Goal: Transaction & Acquisition: Purchase product/service

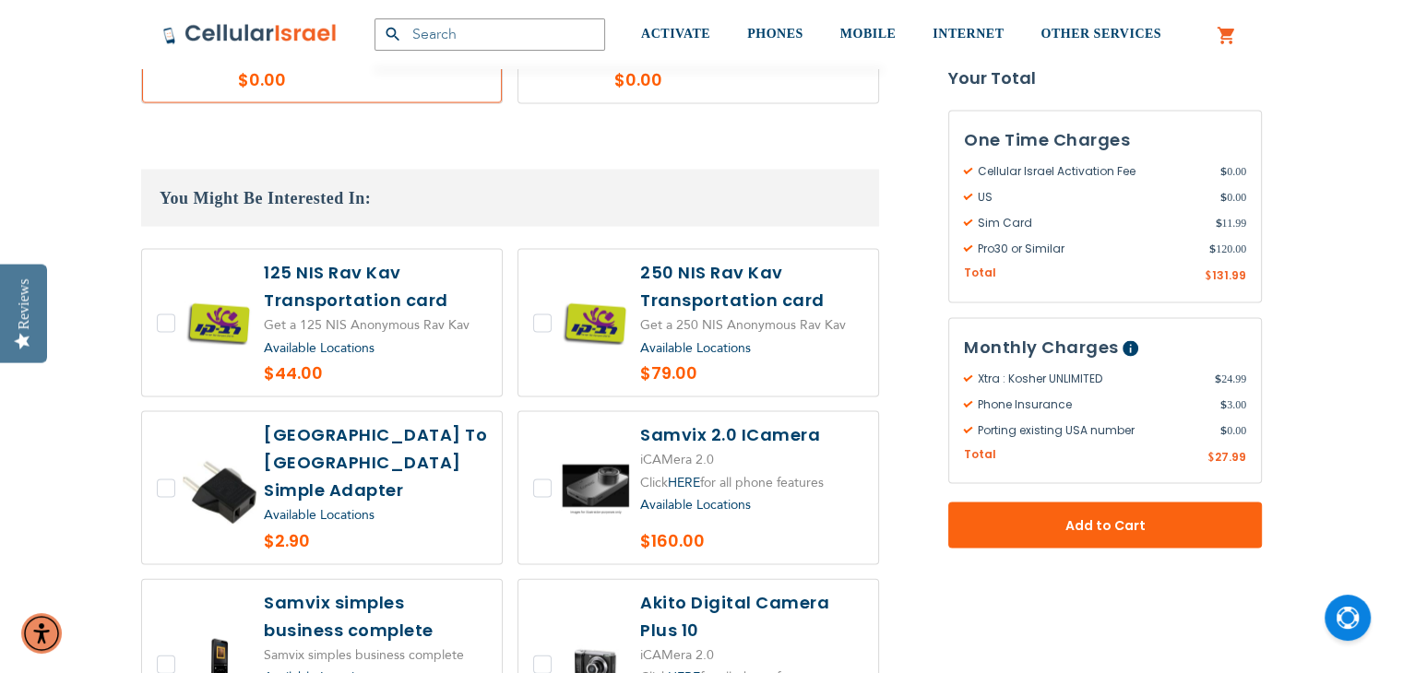
scroll to position [3805, 0]
click at [165, 251] on label at bounding box center [322, 324] width 360 height 147
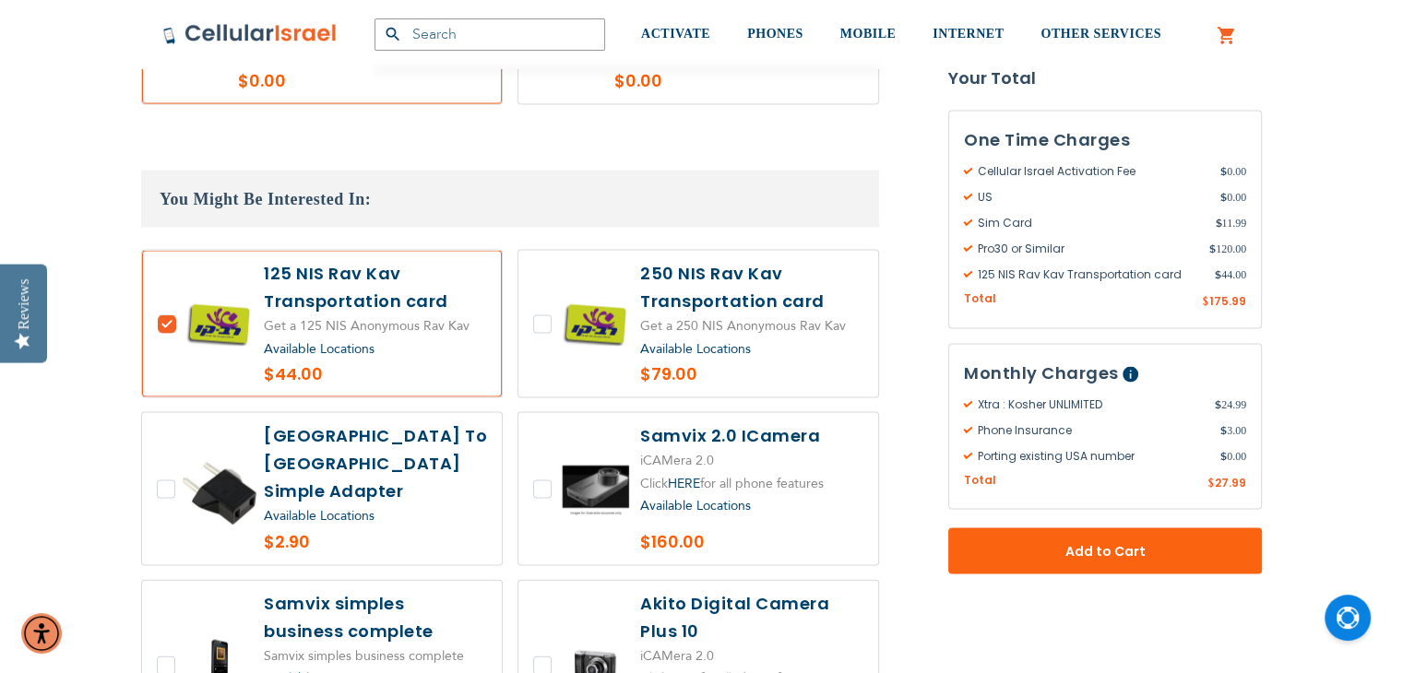
click at [166, 251] on label at bounding box center [322, 324] width 360 height 147
checkbox input "false"
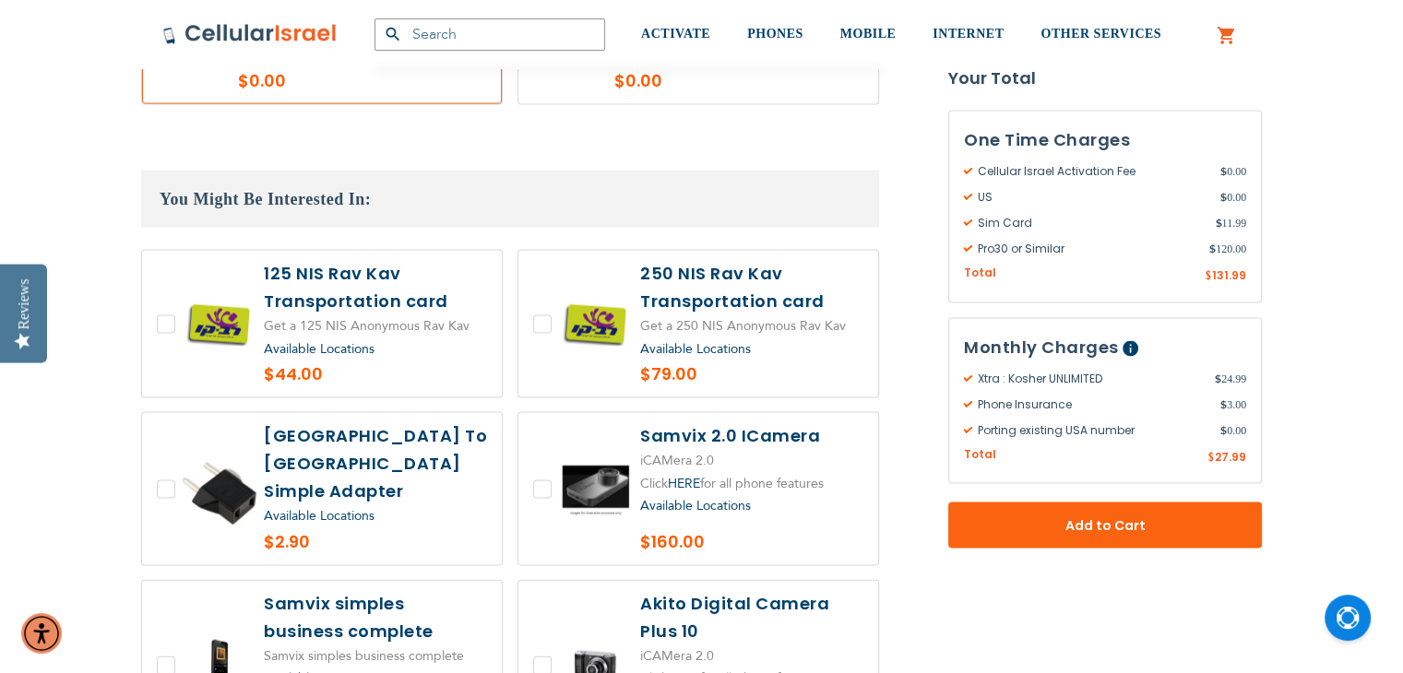
click at [541, 251] on label at bounding box center [698, 324] width 360 height 147
checkbox input "true"
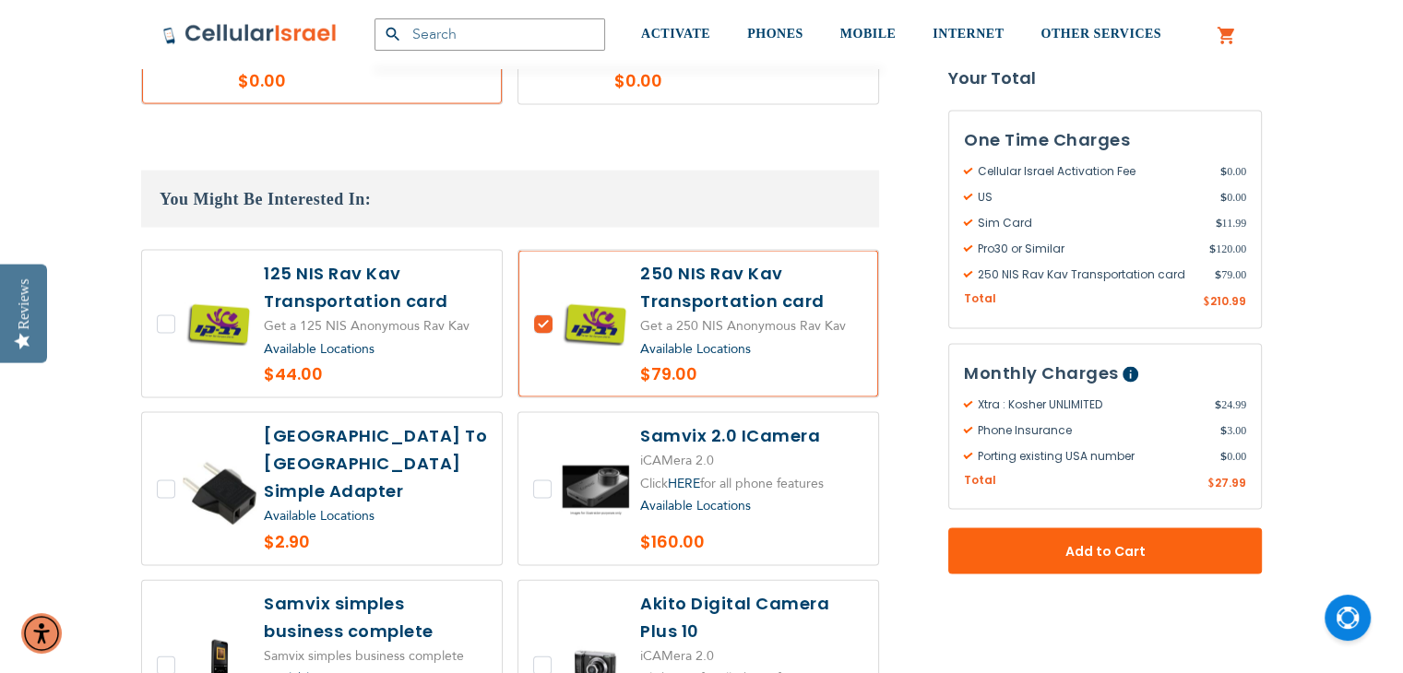
click at [151, 413] on label at bounding box center [322, 489] width 360 height 152
checkbox input "true"
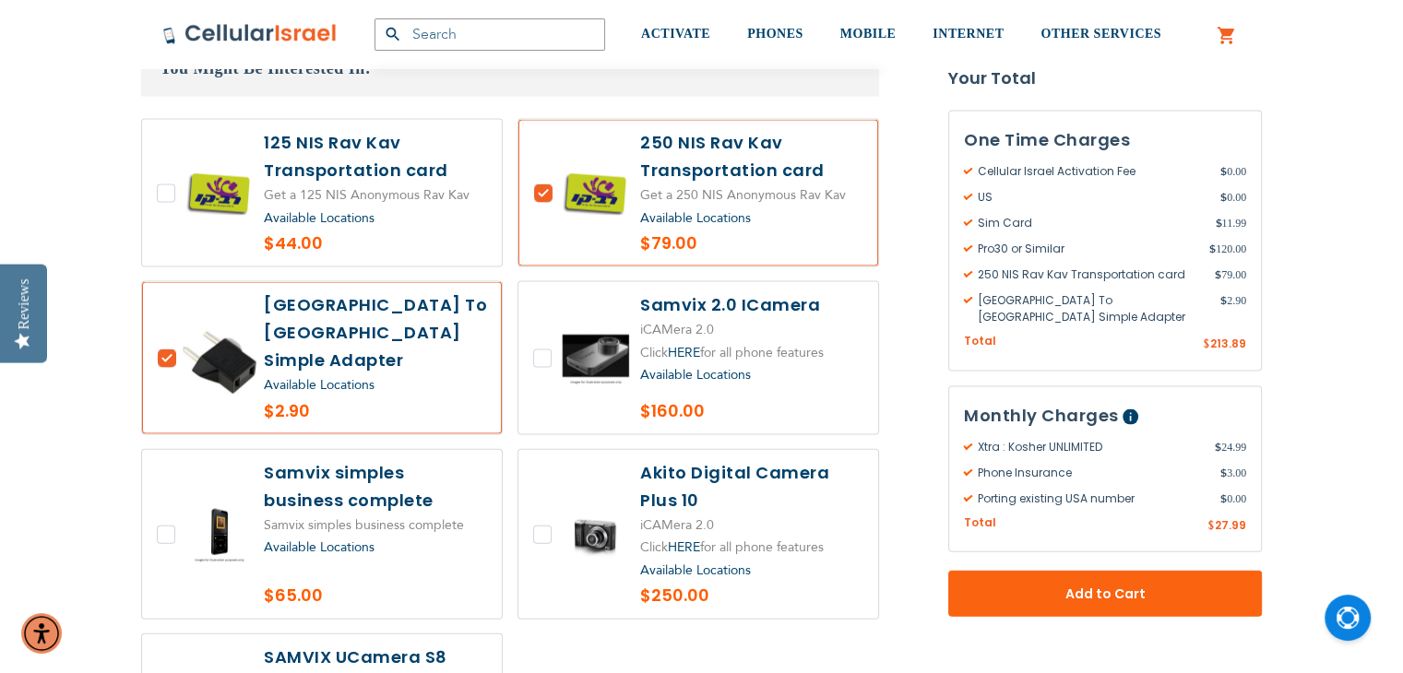
scroll to position [3941, 0]
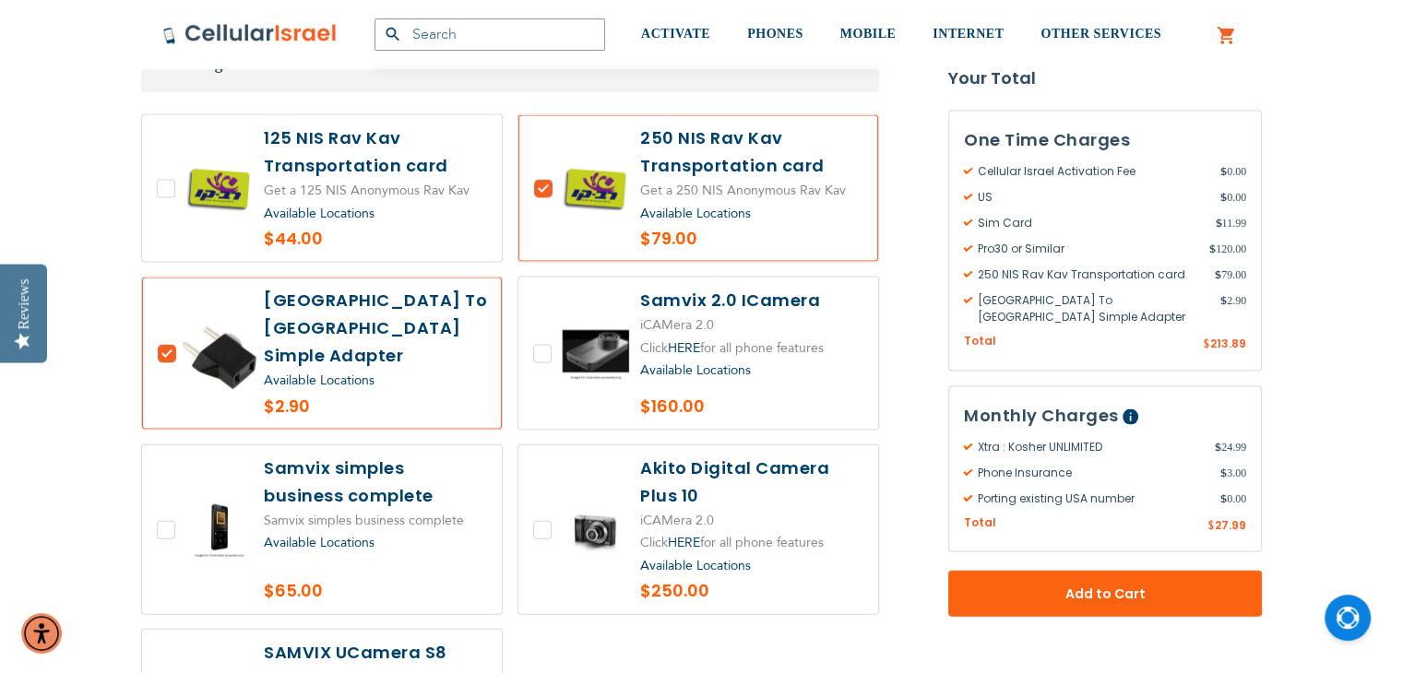
click at [328, 534] on span "Available Locations" at bounding box center [319, 543] width 111 height 18
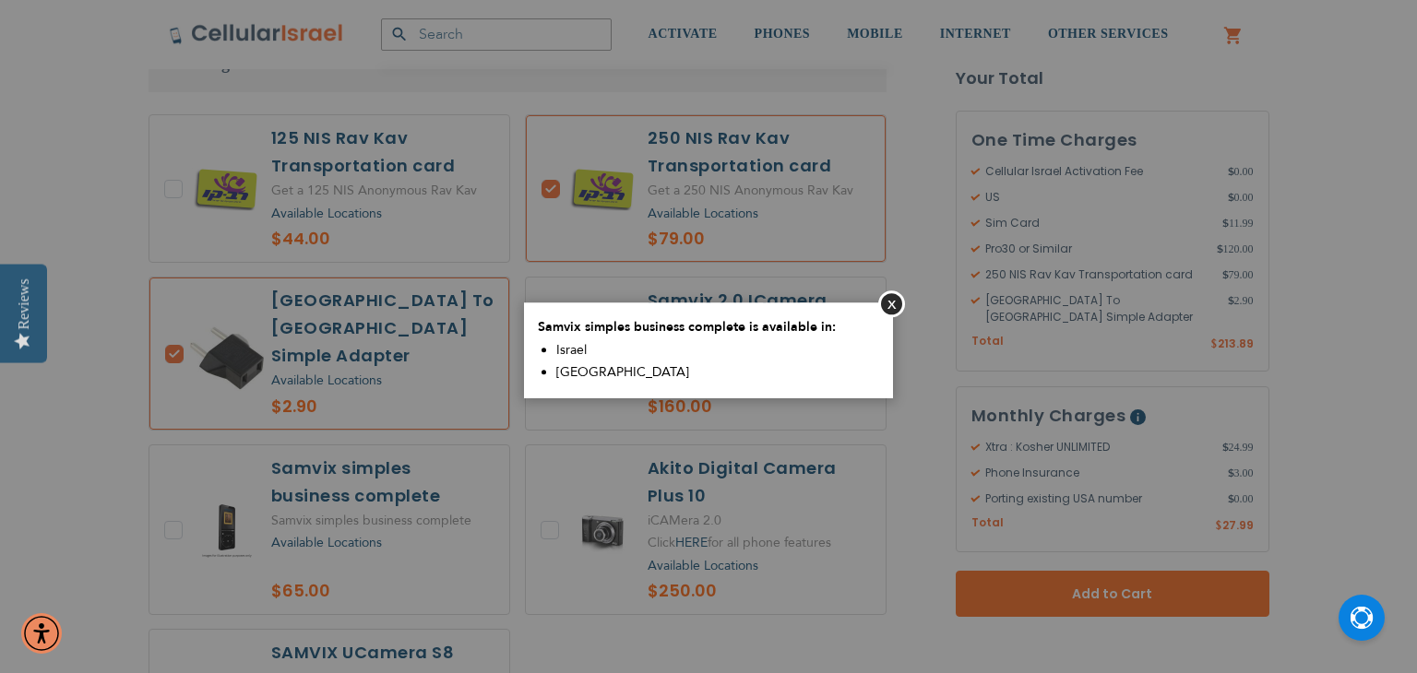
click at [366, 457] on aside "Close Samvix simples business complete is available in: [GEOGRAPHIC_DATA] [GEOG…" at bounding box center [708, 336] width 1417 height 673
click at [375, 428] on aside "Close Samvix simples business complete is available in: [GEOGRAPHIC_DATA] [GEOG…" at bounding box center [708, 336] width 1417 height 673
click at [902, 310] on button "Close" at bounding box center [891, 304] width 27 height 27
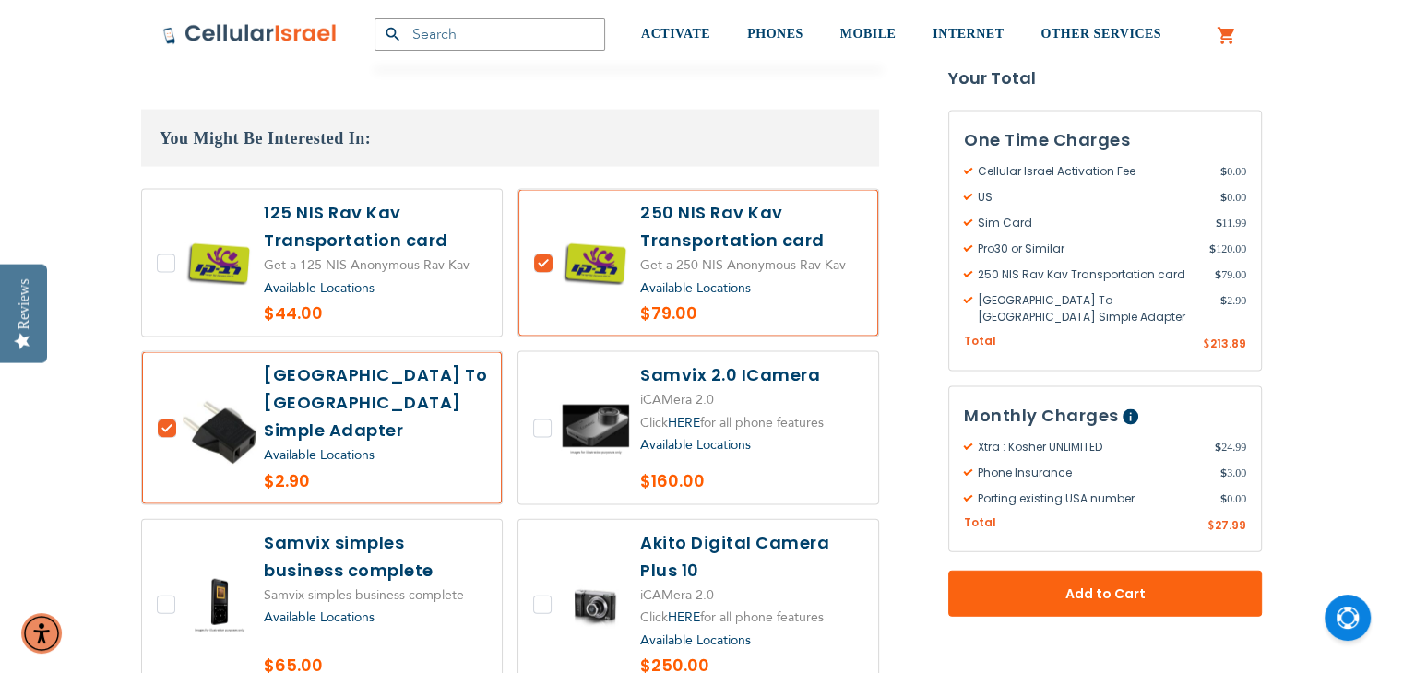
scroll to position [3867, 0]
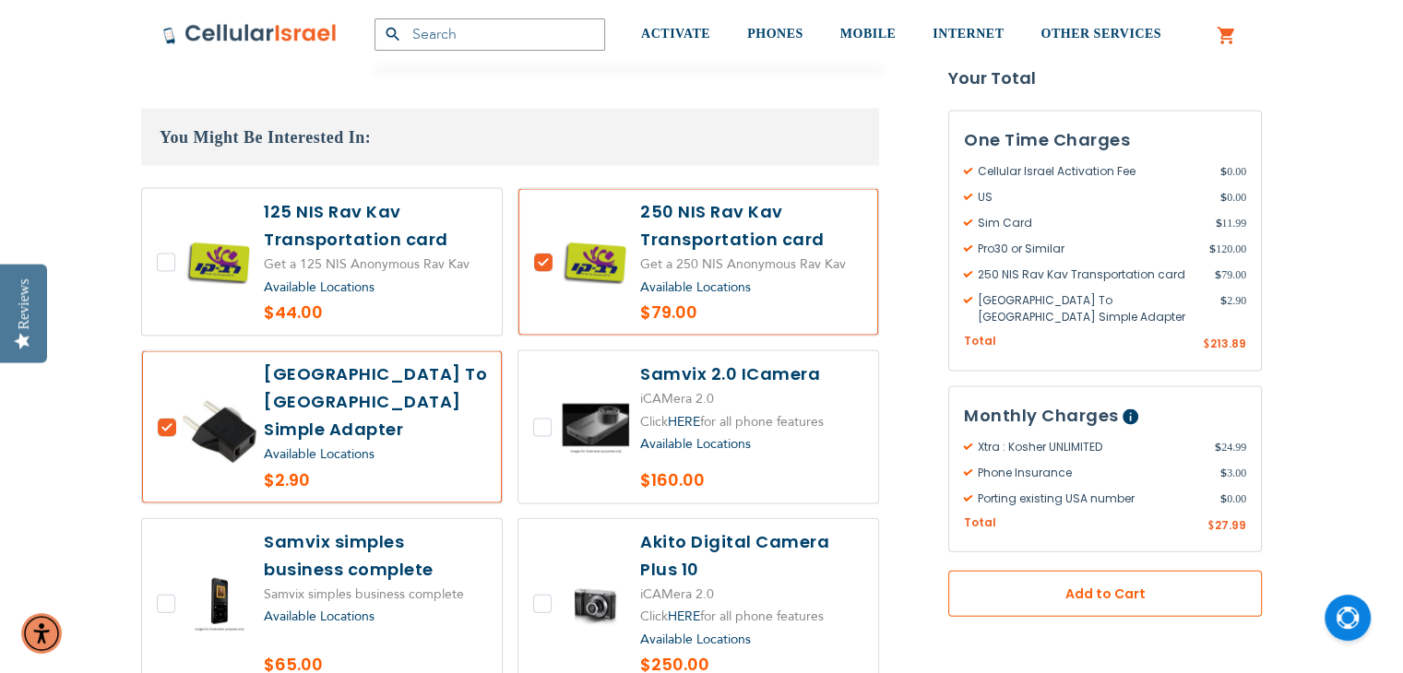
click at [1101, 586] on span "Add to Cart" at bounding box center [1105, 594] width 192 height 19
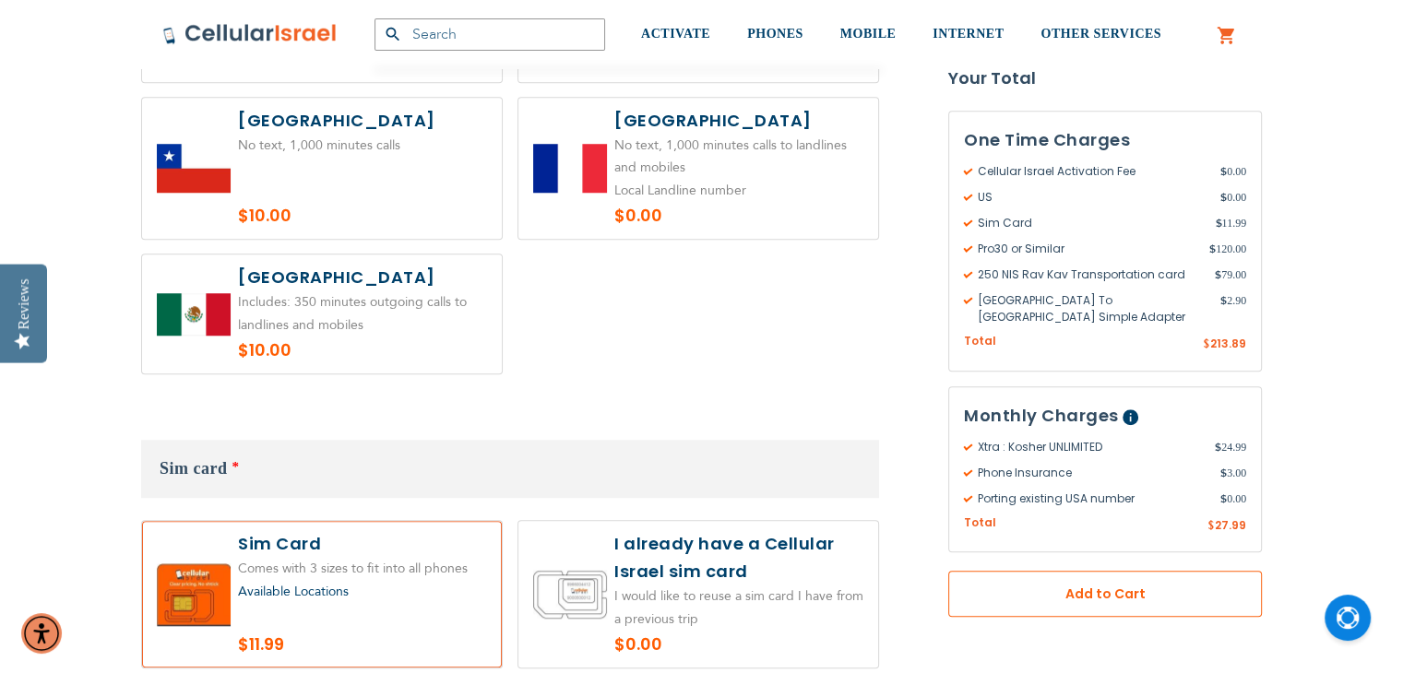
scroll to position [1496, 0]
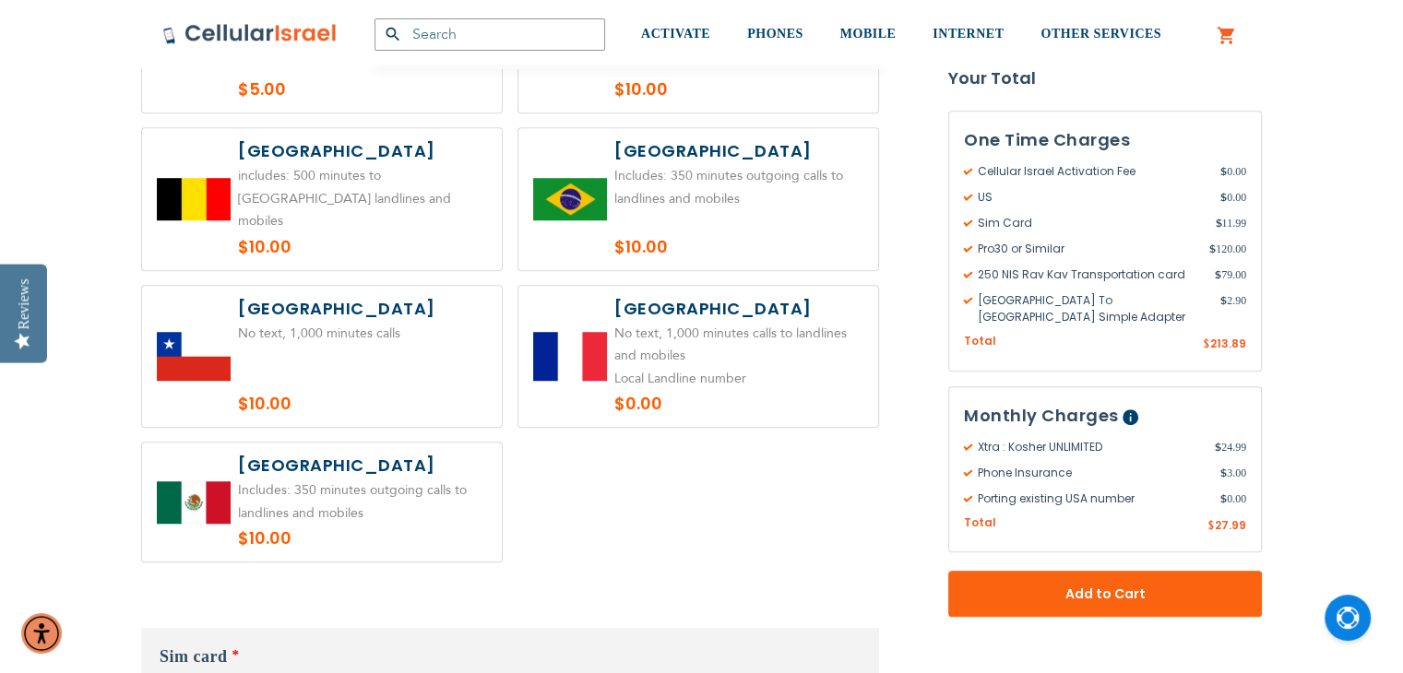
click at [1152, 515] on div "Total Cellular Israel $ 27.99 By Provider ₪ 0.00" at bounding box center [1105, 526] width 282 height 23
click at [1148, 465] on span "Phone Insurance" at bounding box center [1092, 473] width 256 height 17
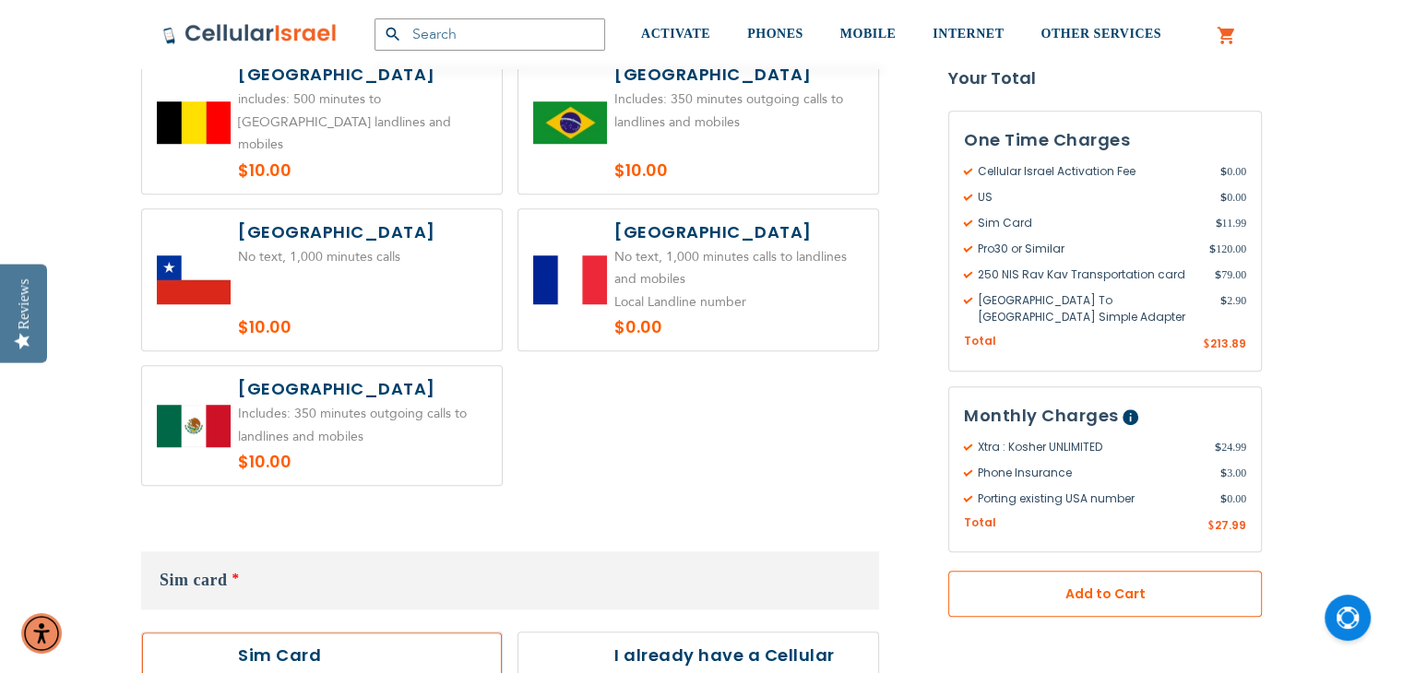
click at [1123, 590] on button "Add to Cart" at bounding box center [1105, 594] width 314 height 46
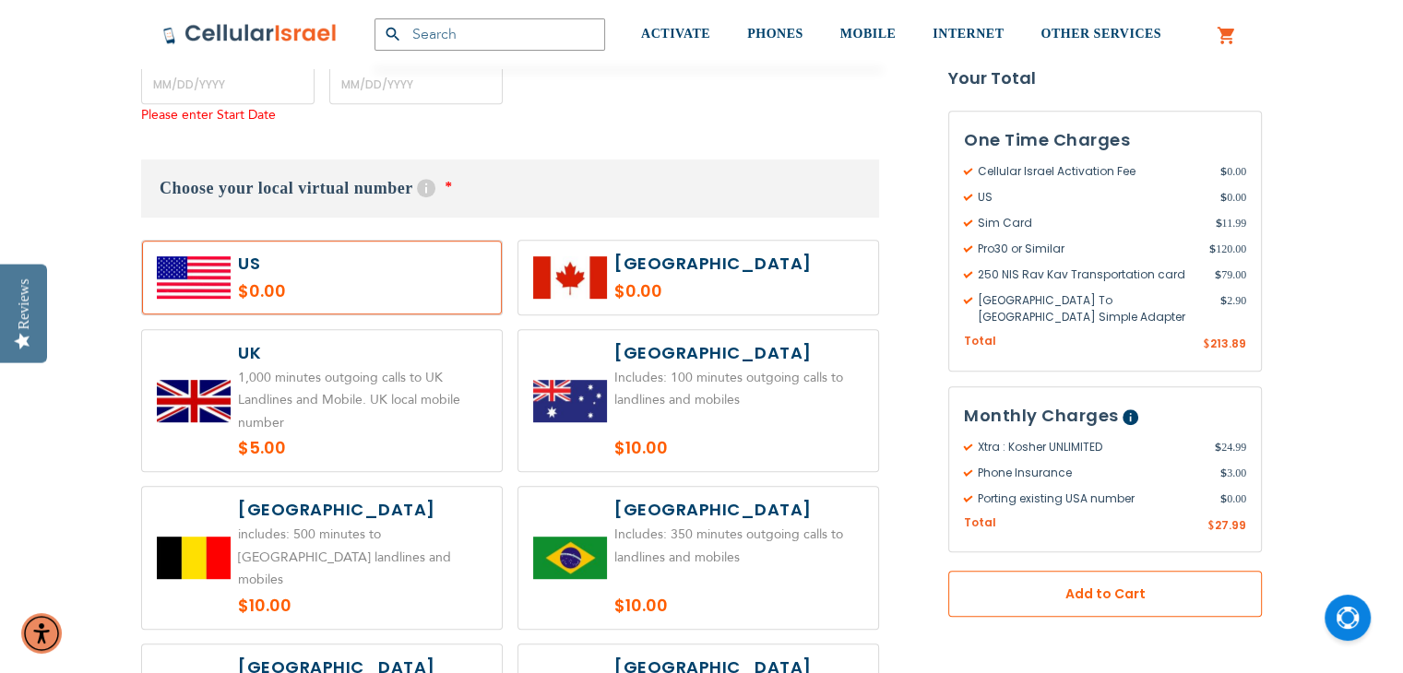
scroll to position [911, 0]
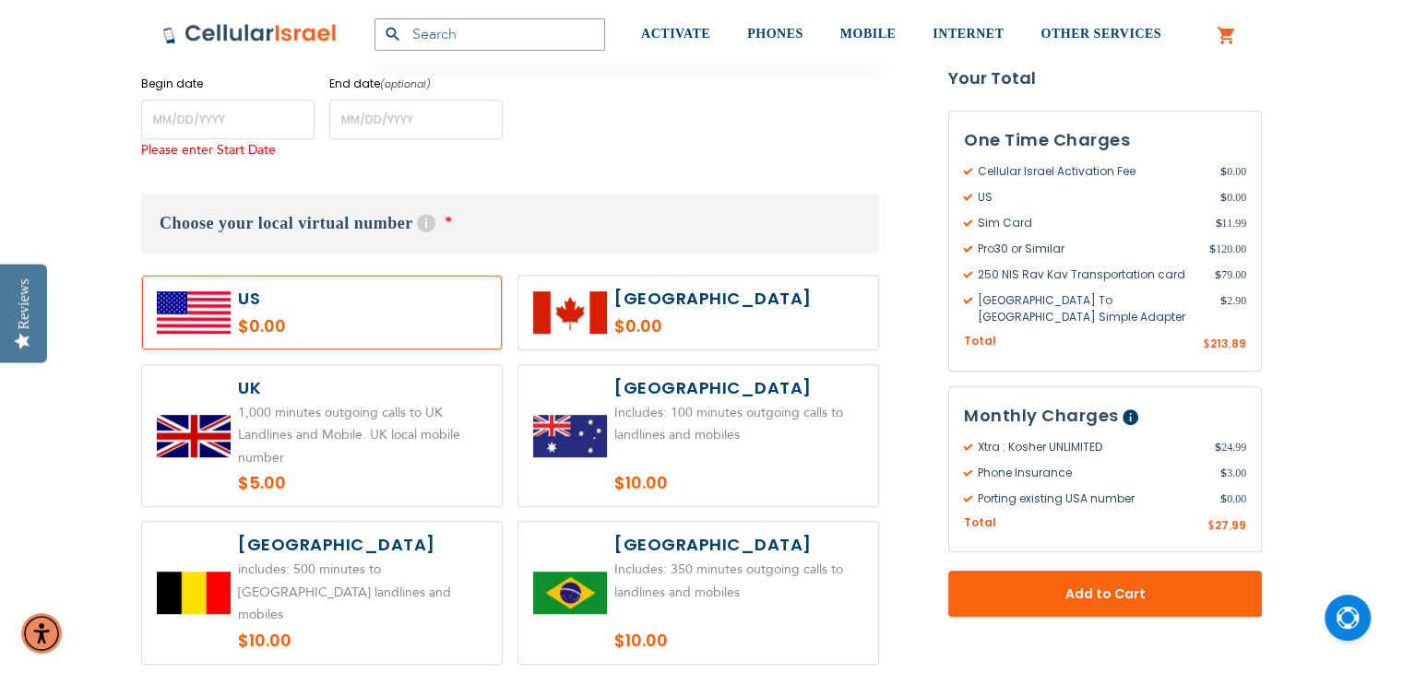
click at [1231, 38] on link "My Cart" at bounding box center [1227, 36] width 20 height 22
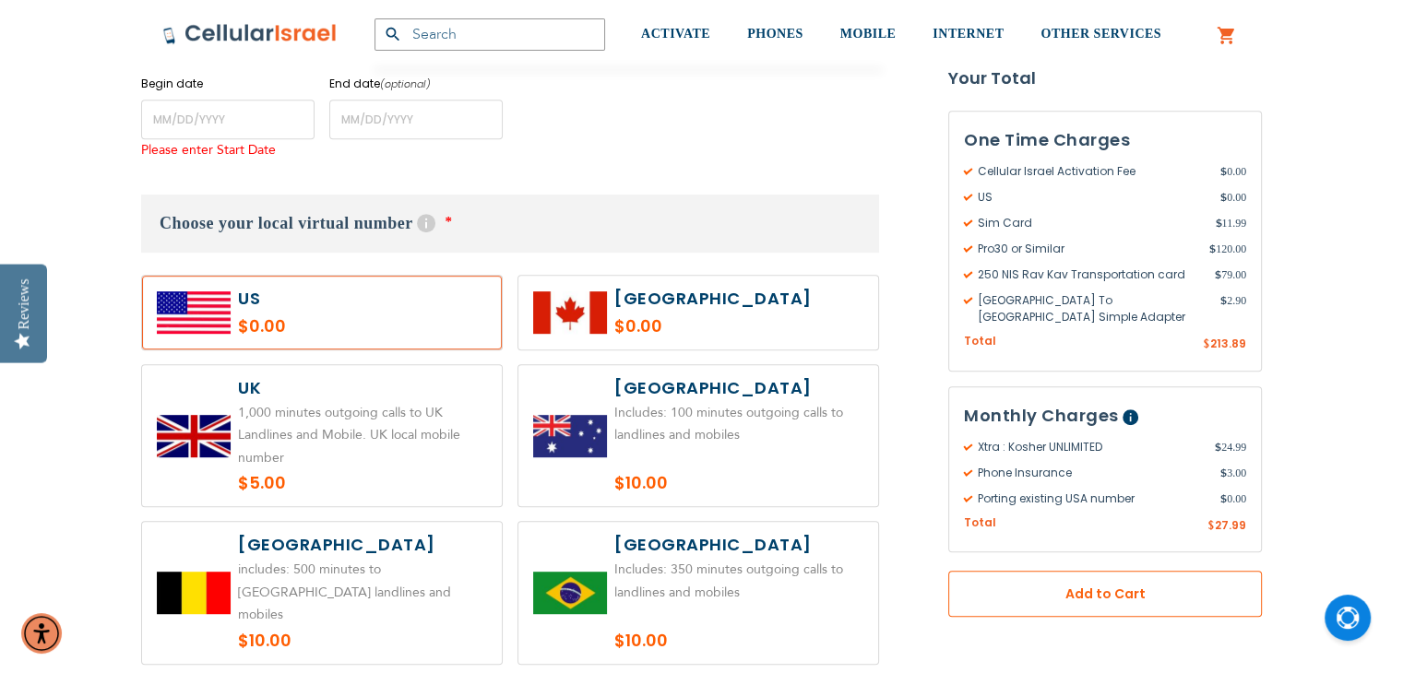
click at [1030, 585] on span "Add to Cart" at bounding box center [1105, 594] width 192 height 19
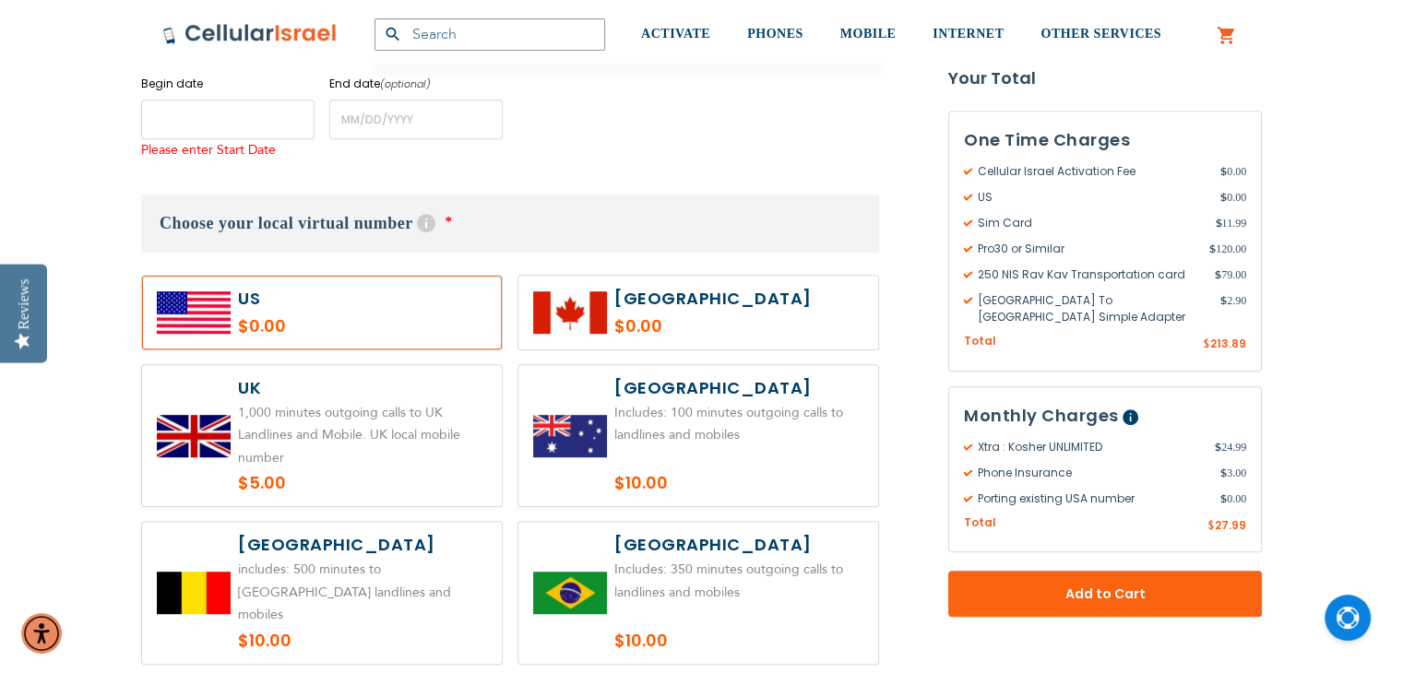
click at [204, 105] on input "name" at bounding box center [227, 120] width 173 height 40
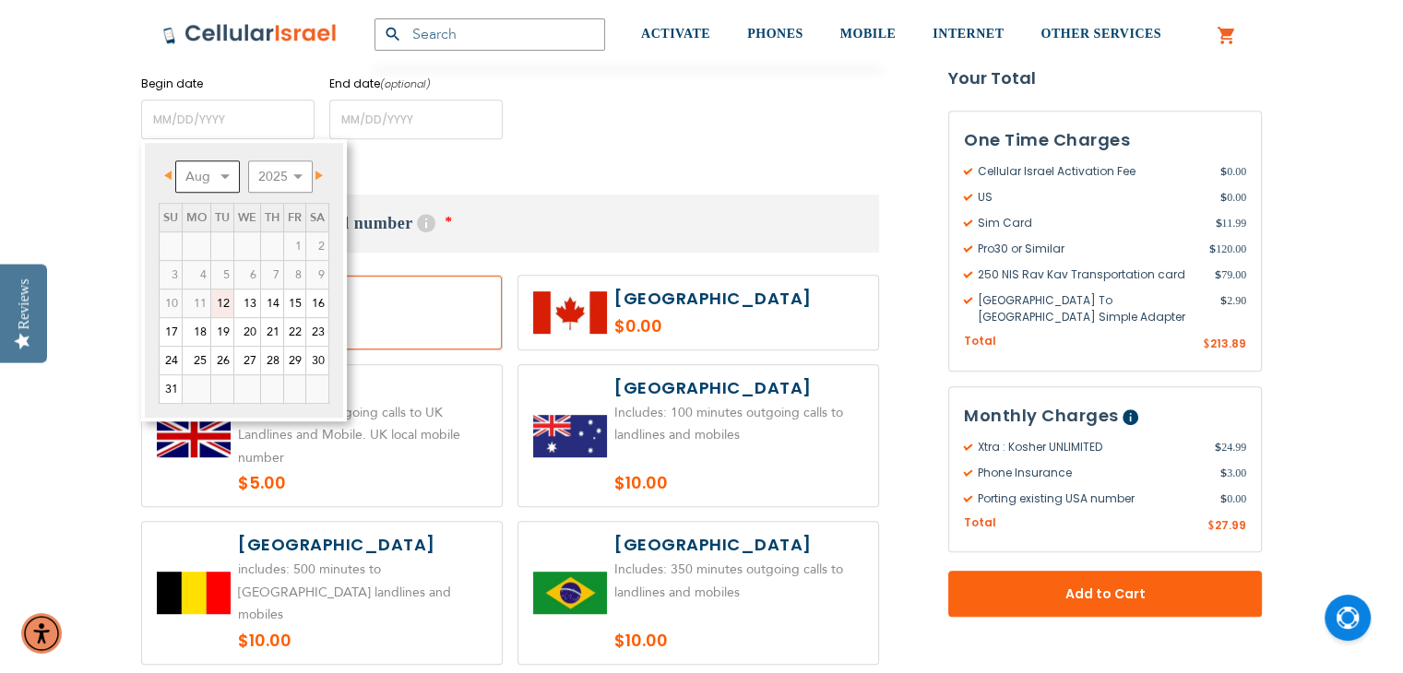
click at [229, 177] on select "Aug Sep Oct Nov Dec" at bounding box center [207, 176] width 65 height 32
click at [203, 275] on link "8" at bounding box center [197, 275] width 28 height 28
type input "[DATE]"
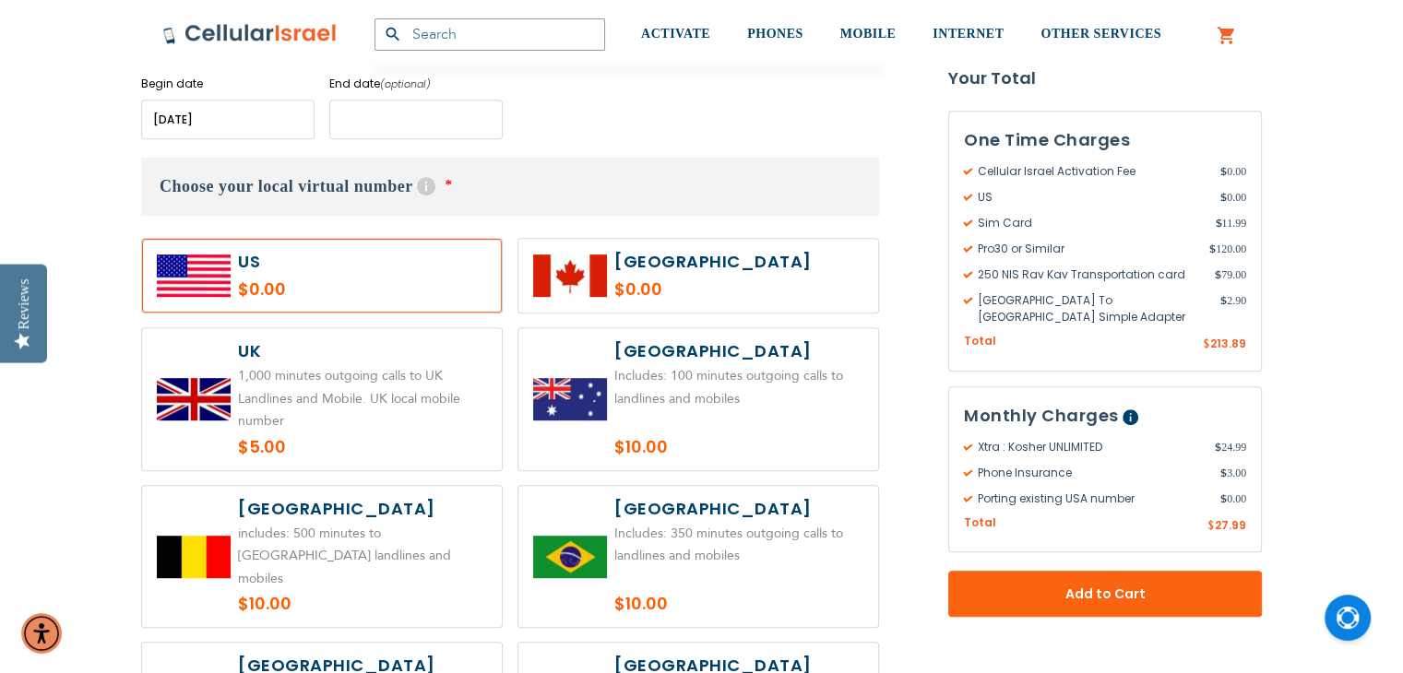
click at [405, 125] on input "name" at bounding box center [415, 120] width 173 height 40
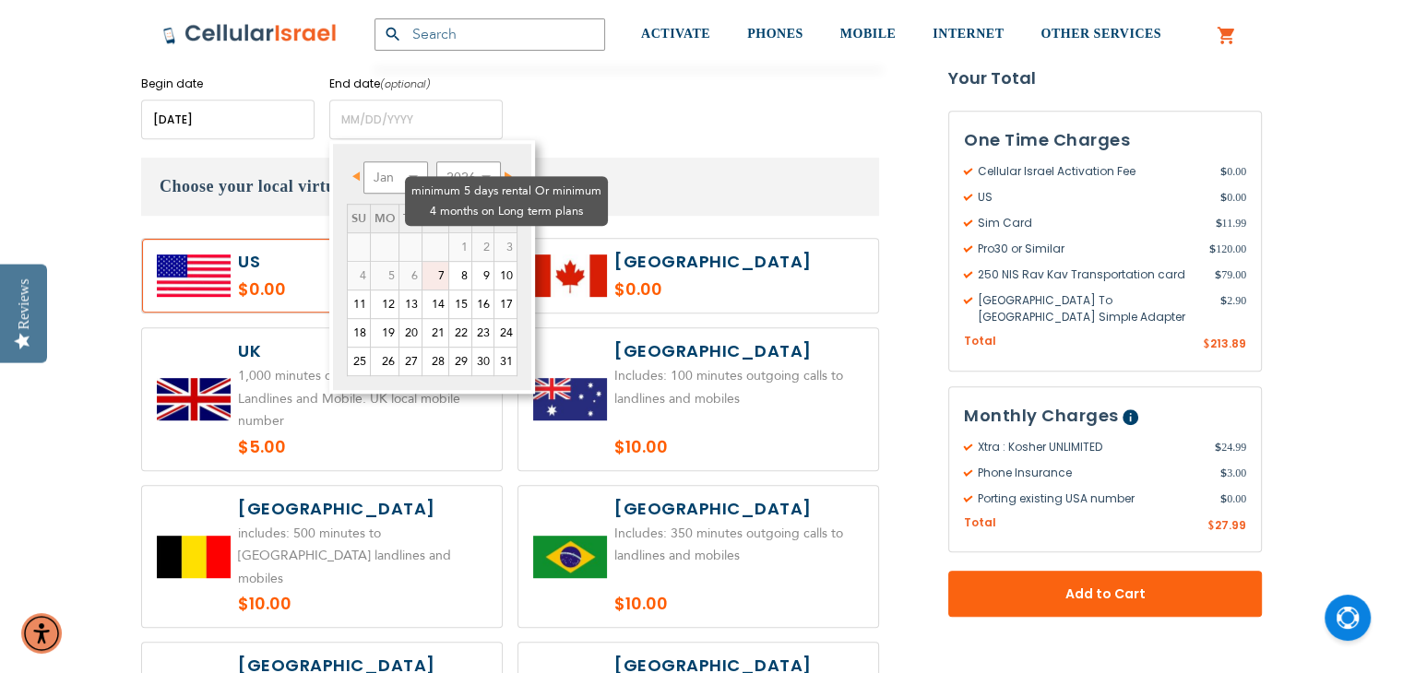
click at [449, 232] on td "1" at bounding box center [460, 246] width 23 height 29
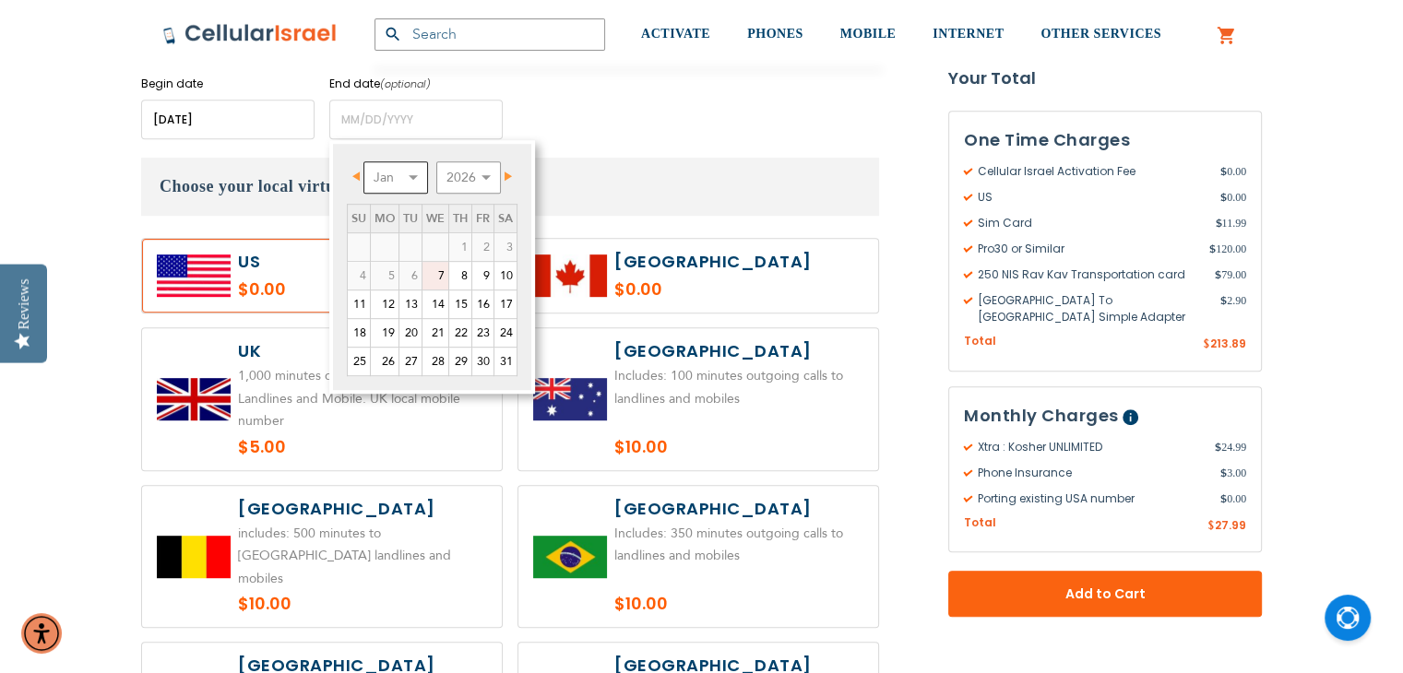
click at [398, 183] on select "Jan Feb Mar Apr May Jun [DATE] Aug Sep Oct Nov Dec" at bounding box center [395, 177] width 65 height 32
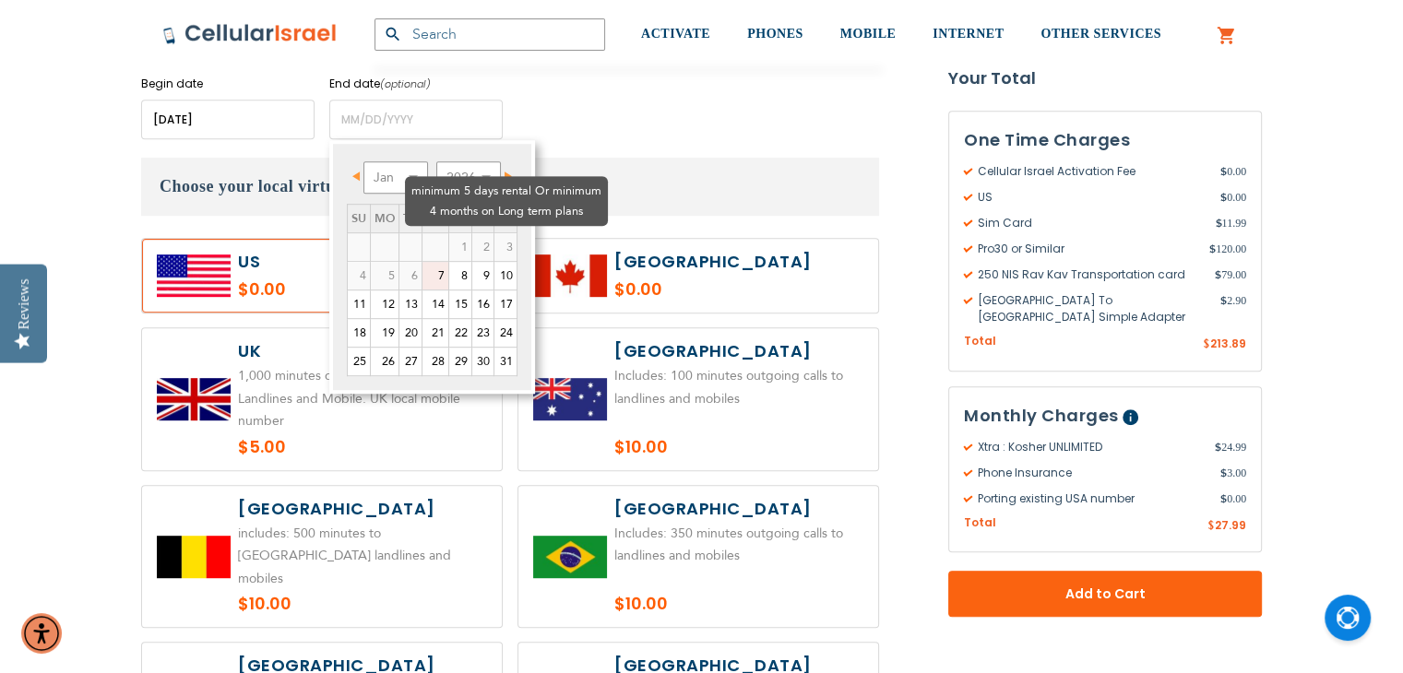
click at [449, 232] on td "1" at bounding box center [460, 246] width 23 height 29
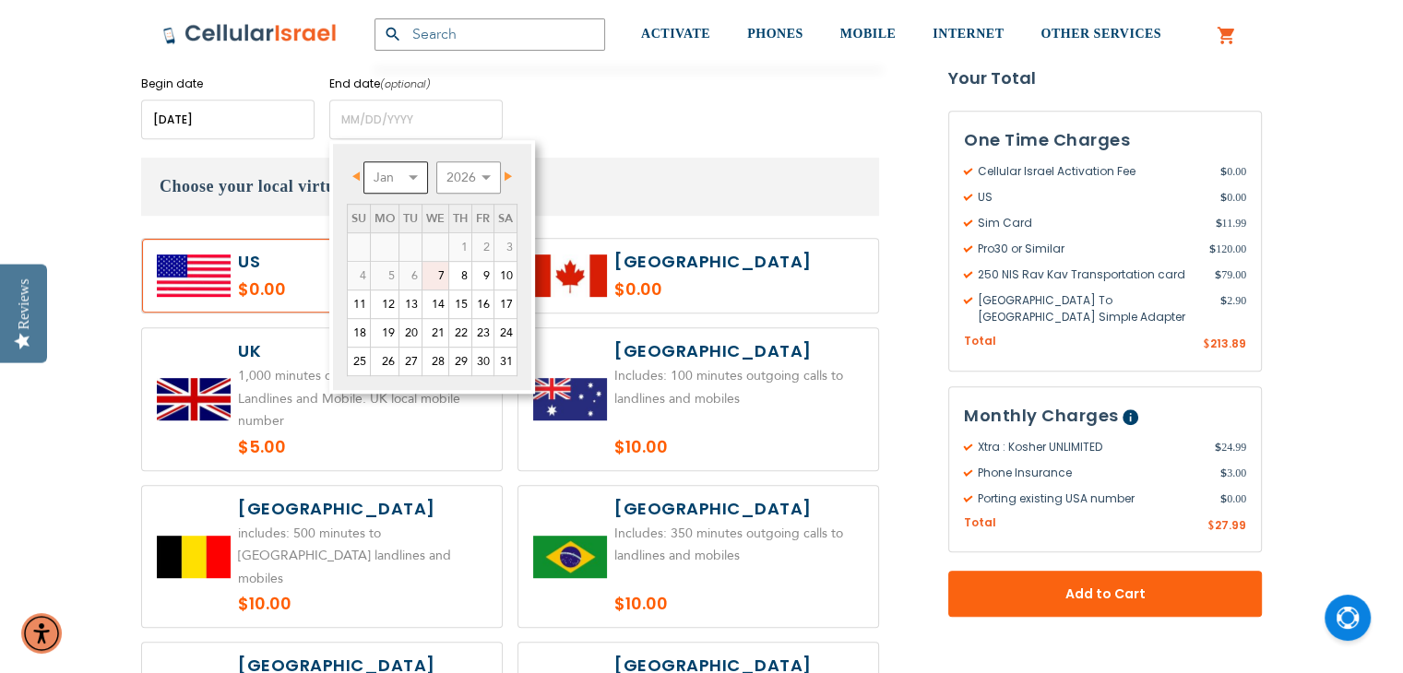
click at [391, 181] on select "Jan Feb Mar Apr May Jun [DATE] Aug Sep Oct Nov Dec" at bounding box center [395, 177] width 65 height 32
click at [387, 306] on link "15" at bounding box center [385, 305] width 28 height 28
type input "[DATE]"
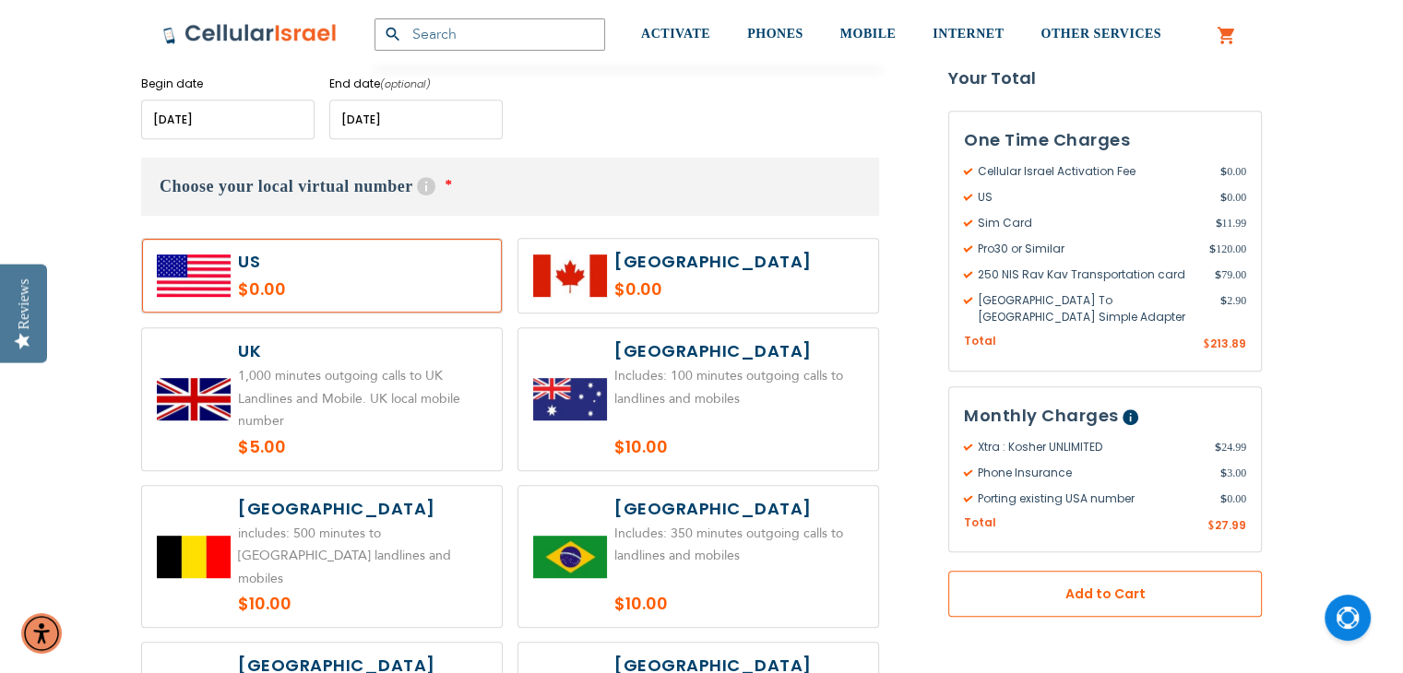
click at [1072, 587] on button "Add to Cart" at bounding box center [1105, 594] width 314 height 46
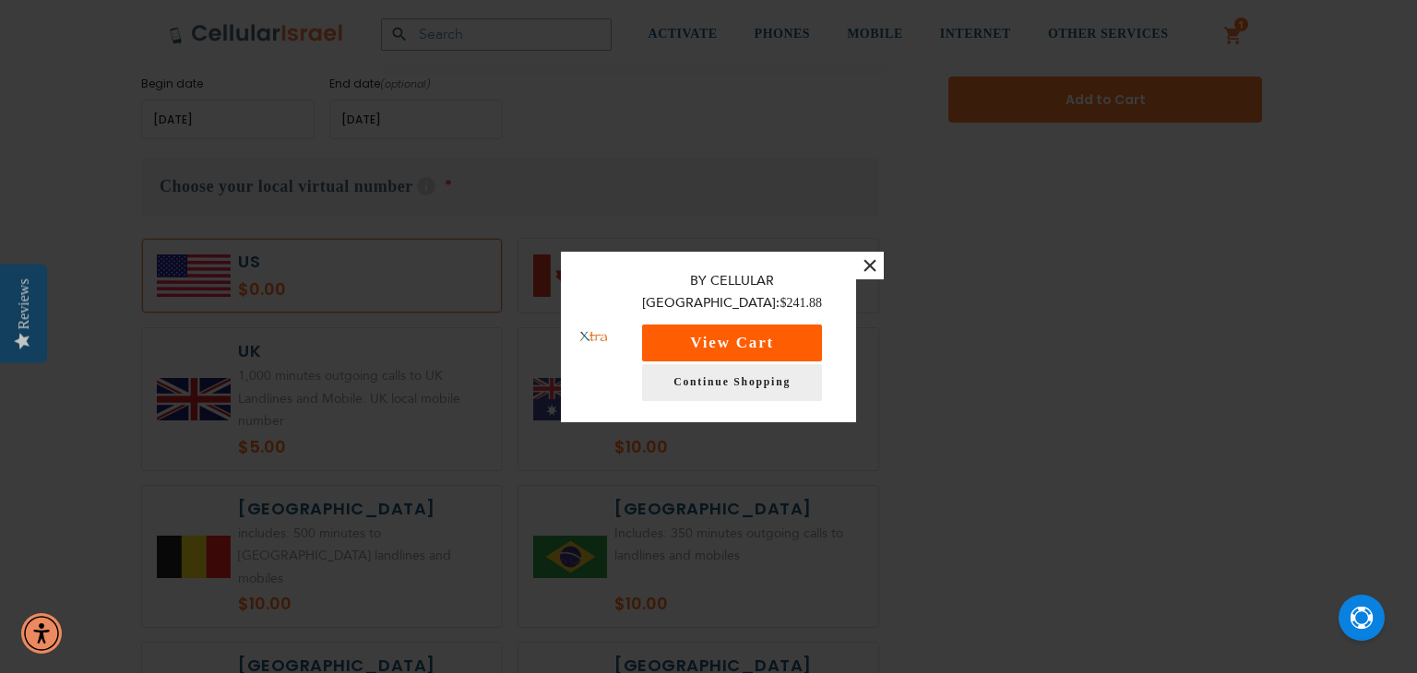
click at [784, 328] on button "View Cart" at bounding box center [732, 343] width 180 height 37
